Goal: Task Accomplishment & Management: Use online tool/utility

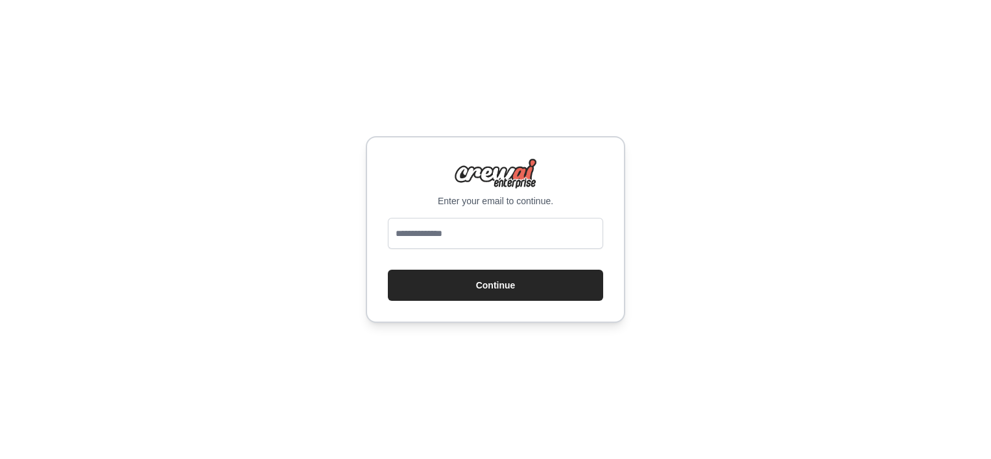
click at [431, 215] on div "Enter your email to continue. Continue" at bounding box center [495, 229] width 259 height 187
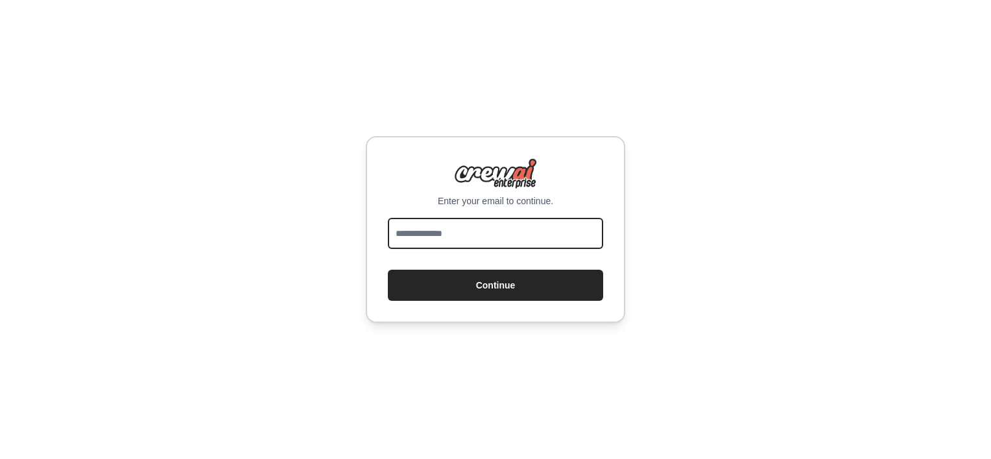
click at [429, 233] on input "email" at bounding box center [495, 233] width 215 height 31
type input "**********"
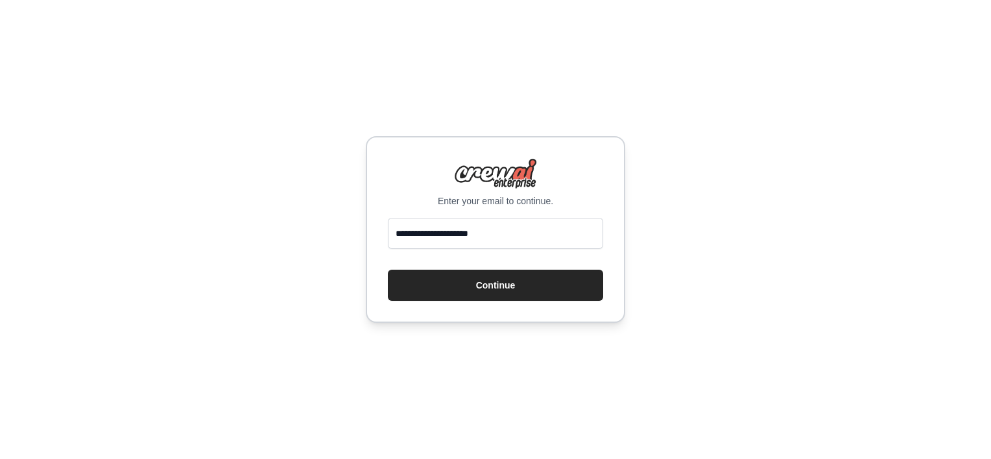
click at [442, 288] on button "Continue" at bounding box center [495, 285] width 215 height 31
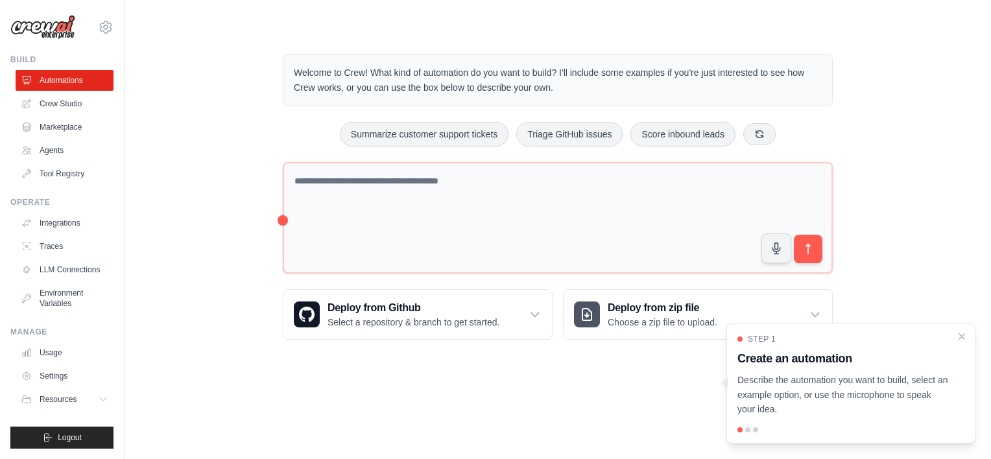
click at [68, 124] on link "Marketplace" at bounding box center [65, 127] width 98 height 21
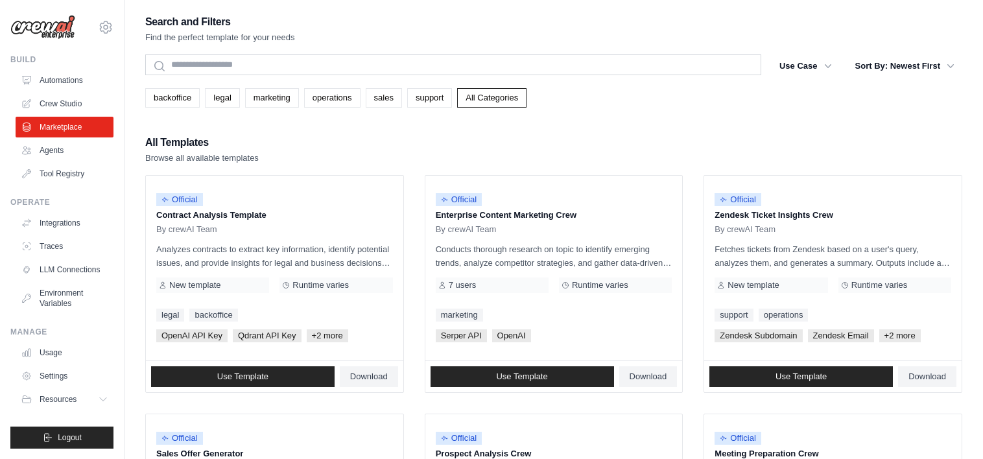
click at [64, 100] on link "Crew Studio" at bounding box center [65, 103] width 98 height 21
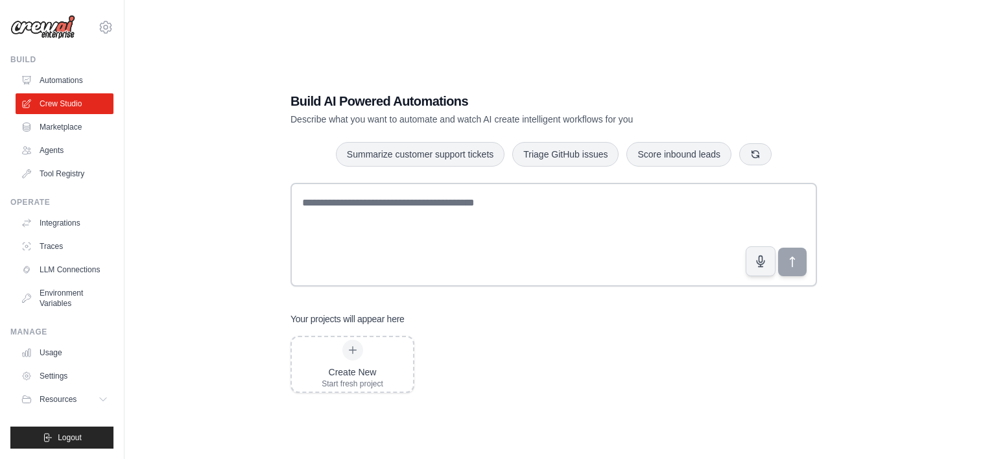
click at [76, 76] on link "Automations" at bounding box center [65, 80] width 98 height 21
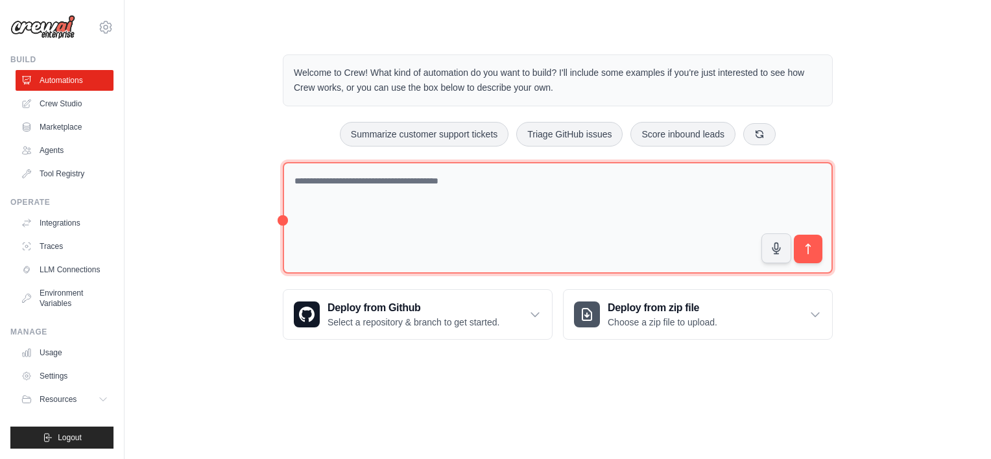
click at [313, 171] on textarea at bounding box center [558, 218] width 550 height 112
click at [303, 180] on textarea at bounding box center [558, 218] width 550 height 112
